Goal: Information Seeking & Learning: Compare options

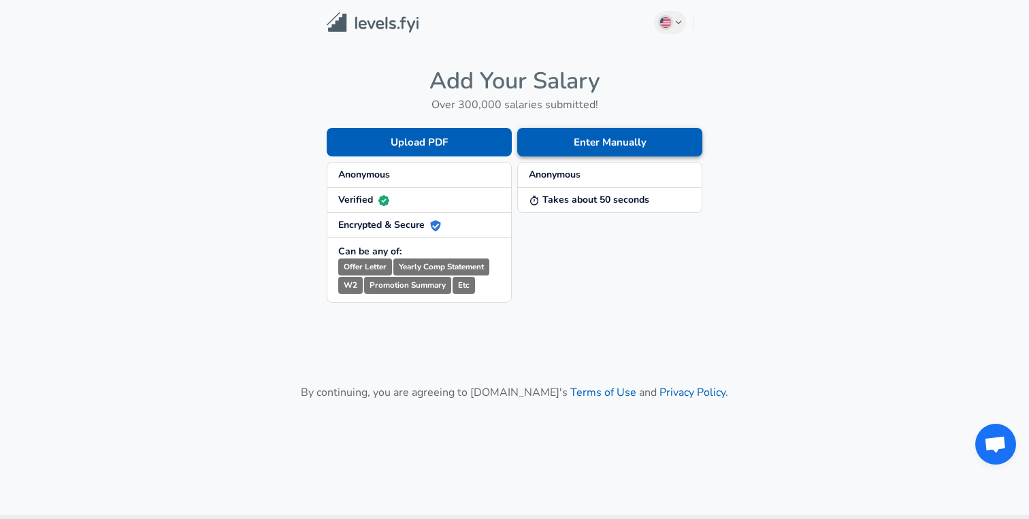
click at [646, 142] on button "Enter Manually" at bounding box center [609, 142] width 185 height 29
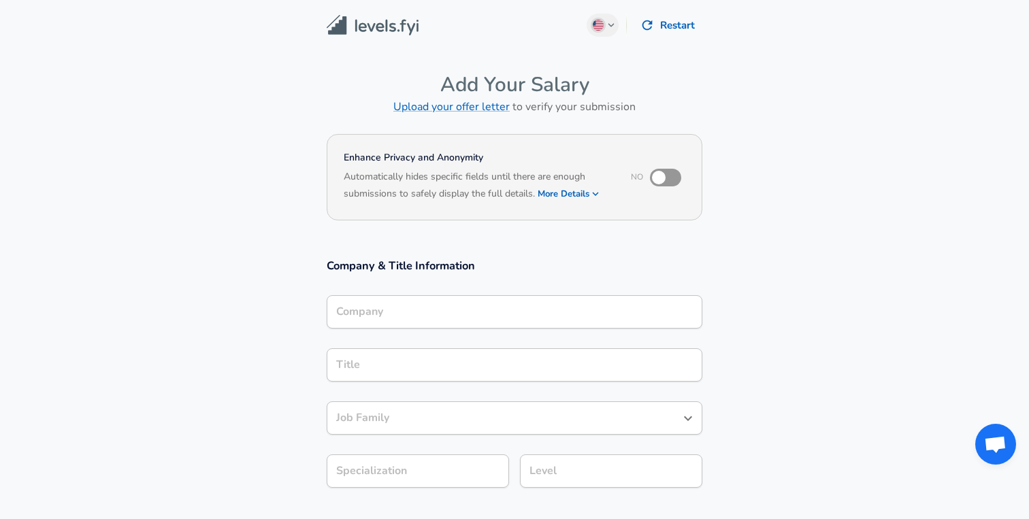
scroll to position [54, 0]
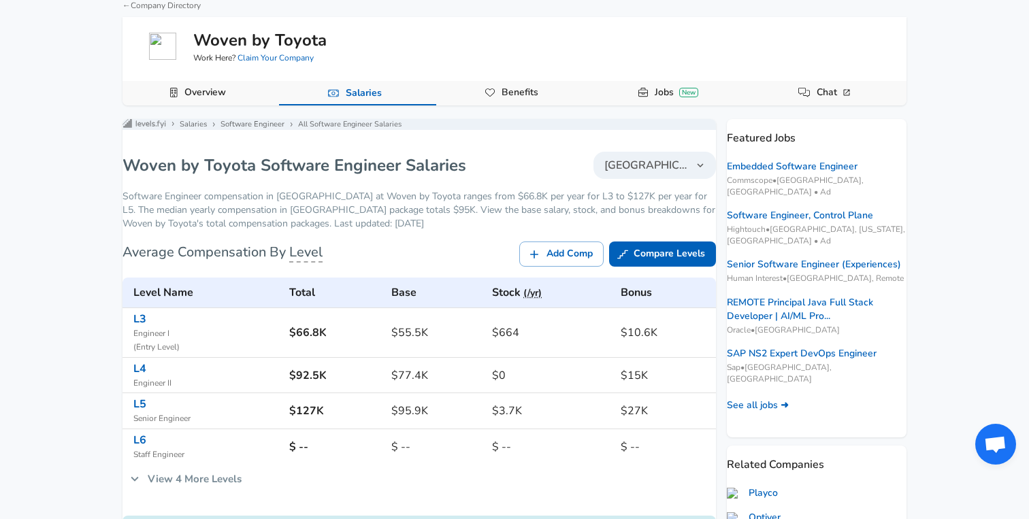
scroll to position [76, 0]
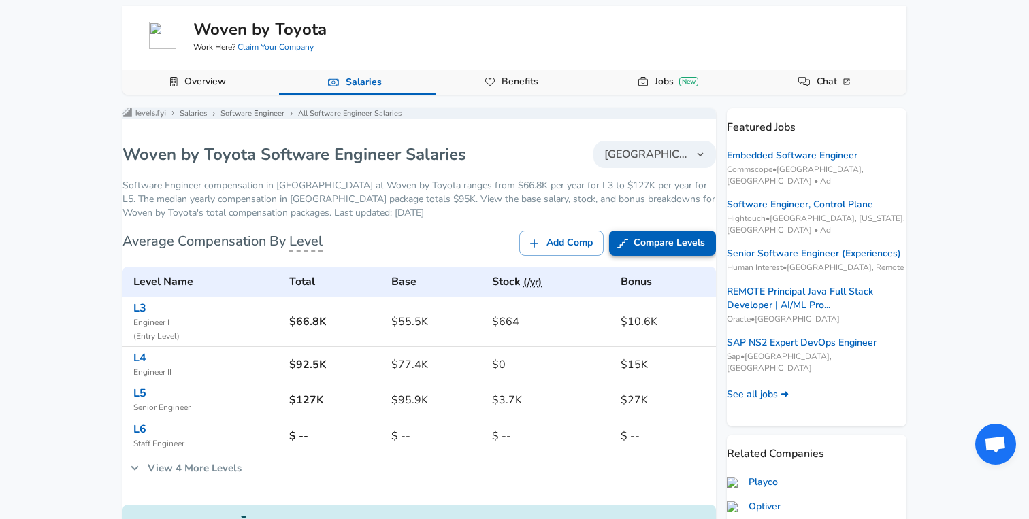
click at [625, 252] on link "Compare Levels" at bounding box center [662, 243] width 107 height 25
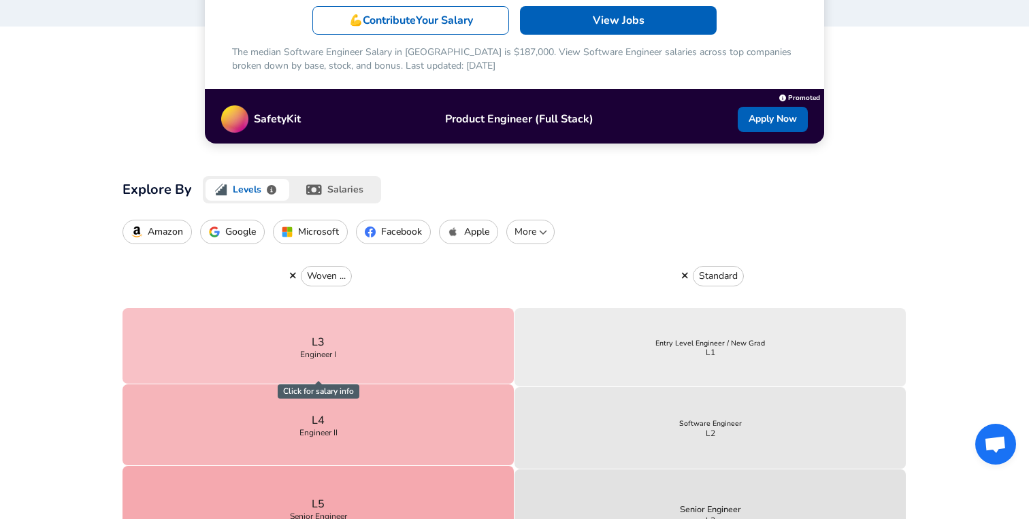
scroll to position [291, 0]
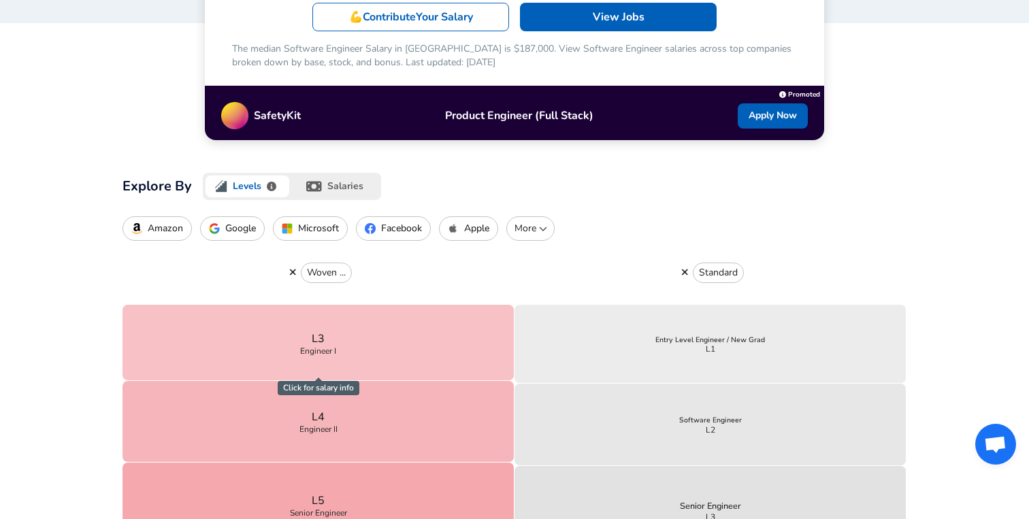
click at [683, 272] on icon "button" at bounding box center [684, 273] width 7 height 10
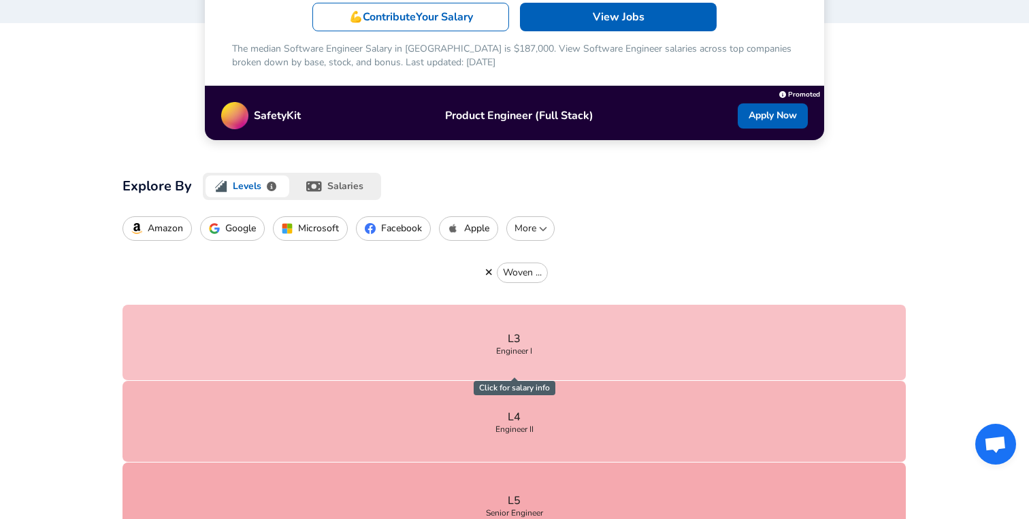
click at [150, 231] on p "Amazon" at bounding box center [165, 228] width 35 height 11
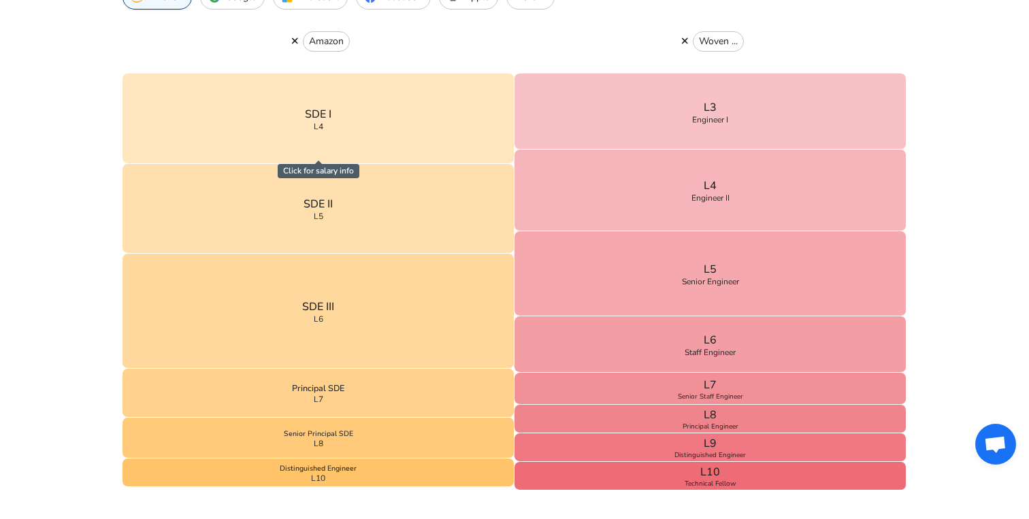
scroll to position [529, 0]
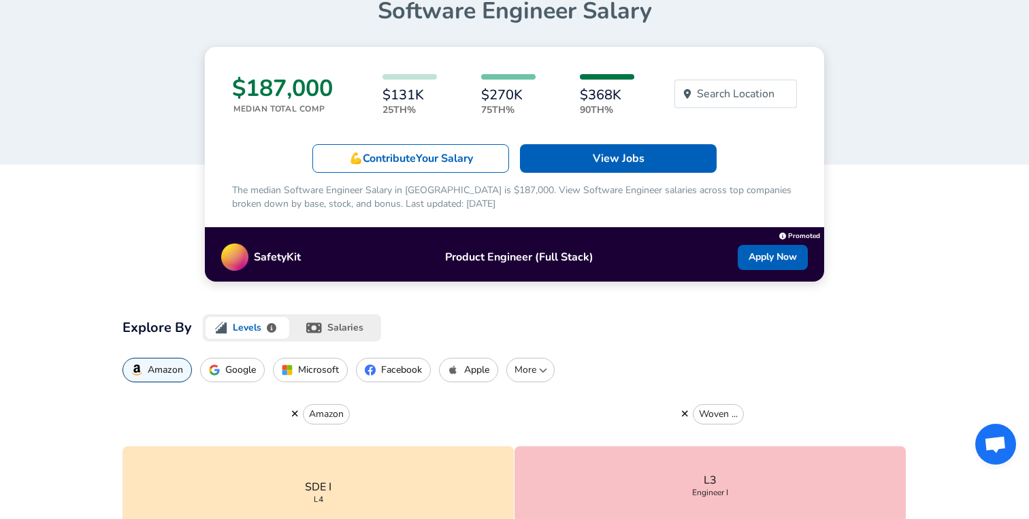
scroll to position [163, 0]
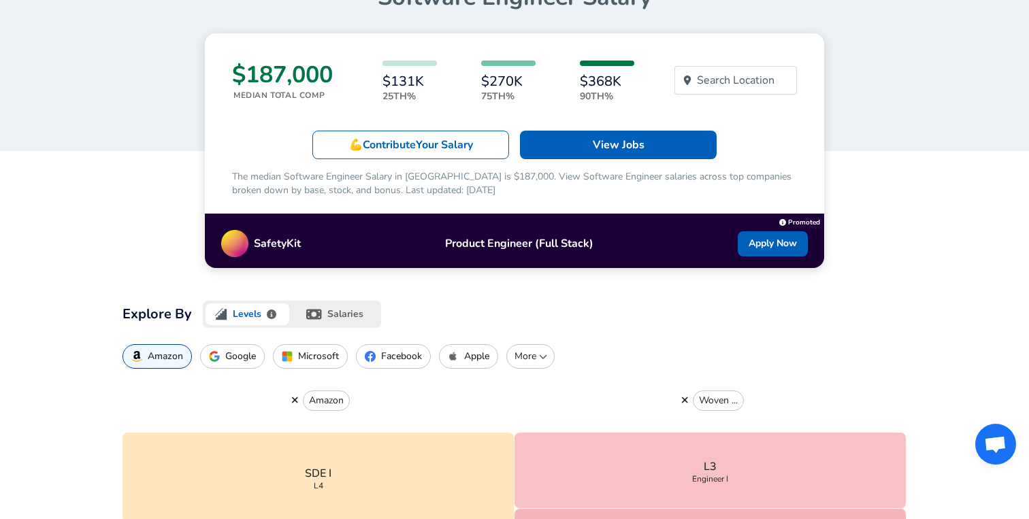
click at [338, 315] on button "salaries" at bounding box center [336, 314] width 89 height 27
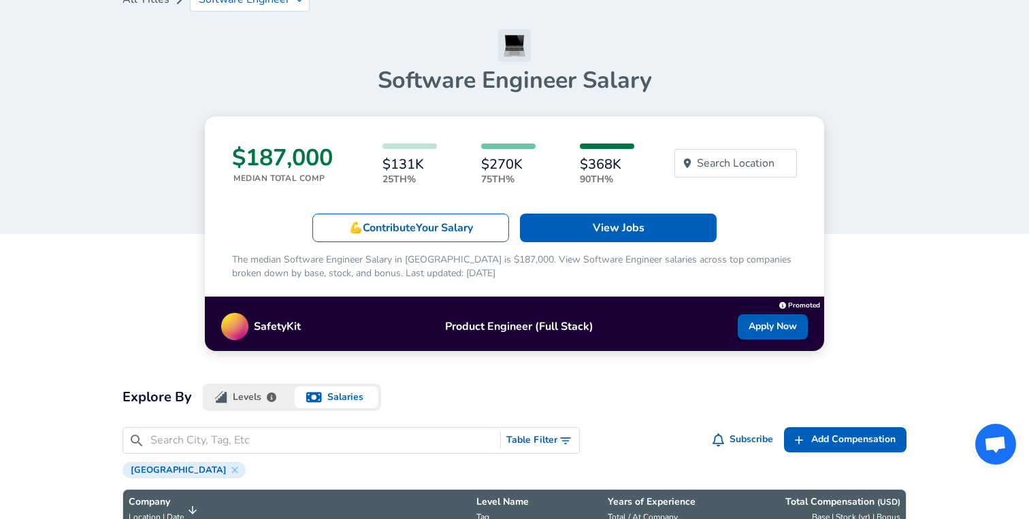
scroll to position [84, 0]
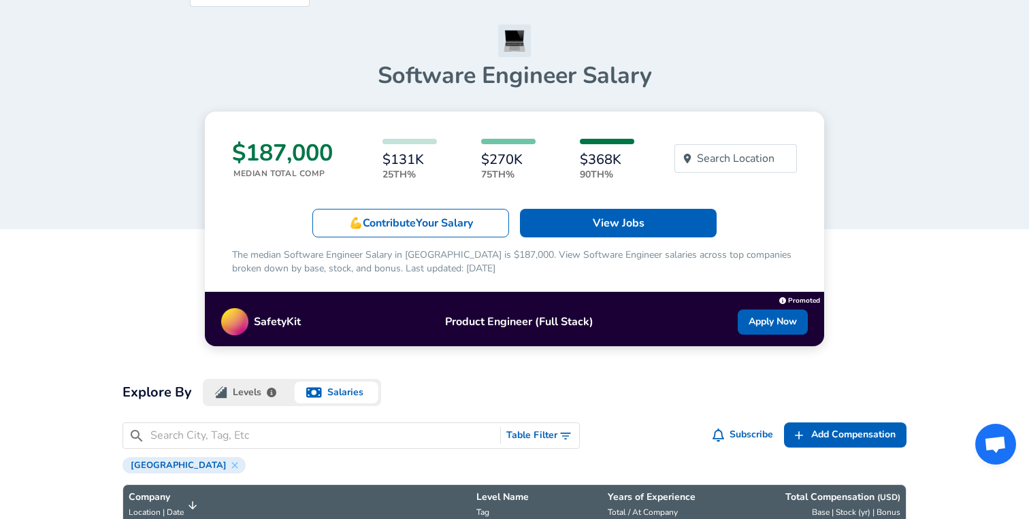
click at [251, 393] on button "Levels" at bounding box center [247, 392] width 89 height 27
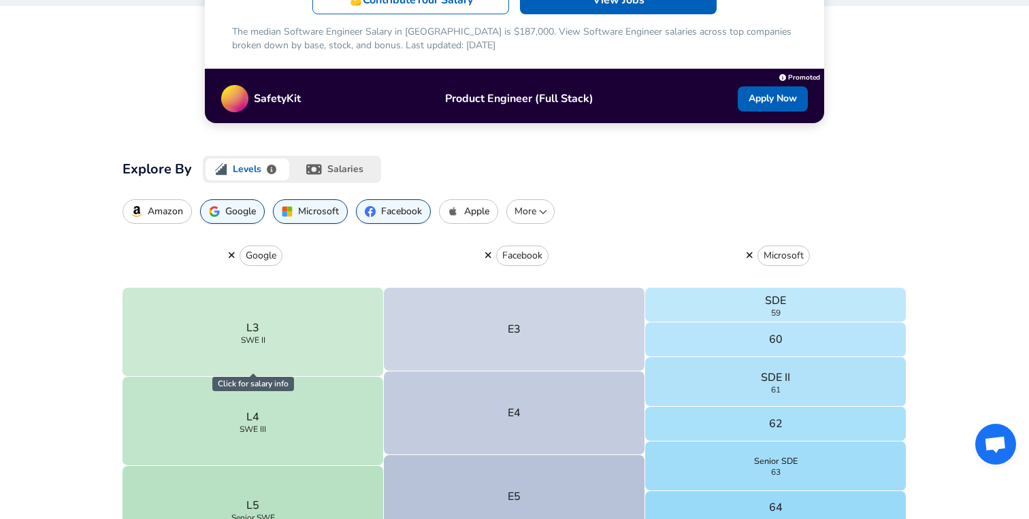
scroll to position [312, 0]
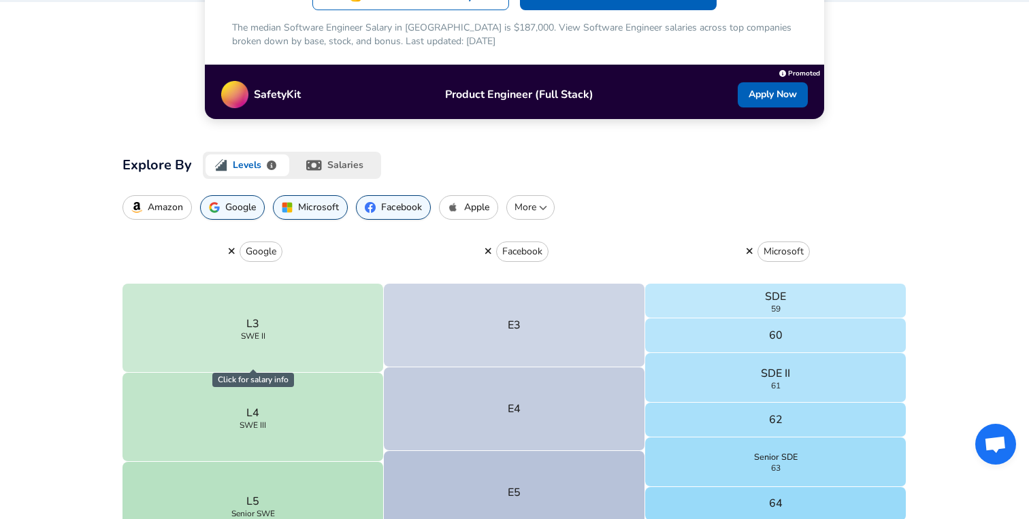
click at [233, 248] on icon "button" at bounding box center [232, 251] width 6 height 6
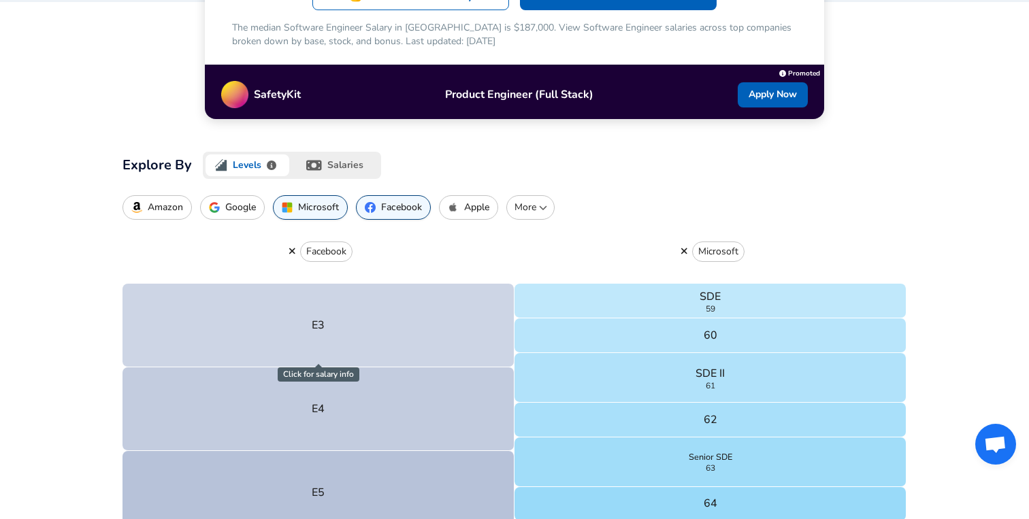
click at [683, 254] on icon "button" at bounding box center [684, 251] width 7 height 10
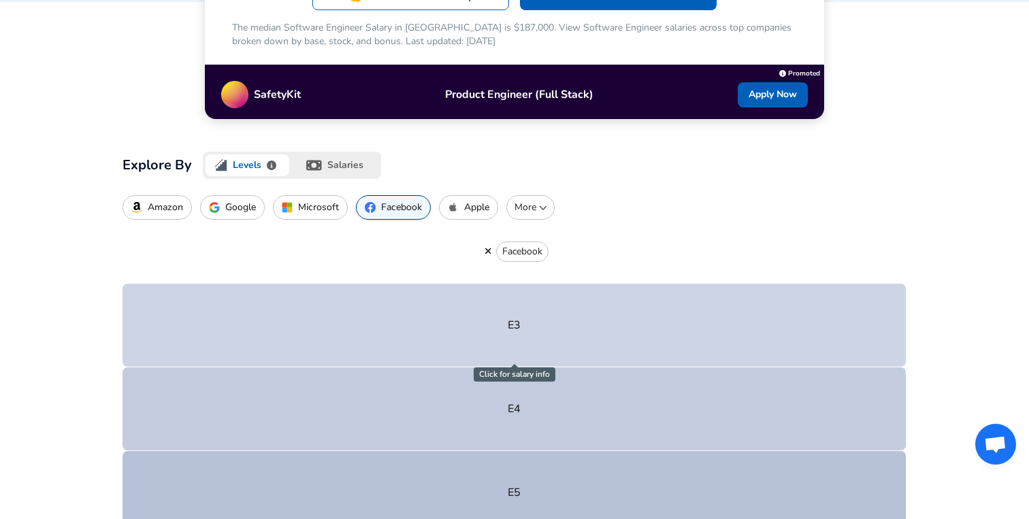
click at [147, 211] on button "Amazon" at bounding box center [157, 207] width 69 height 25
